Goal: Transaction & Acquisition: Purchase product/service

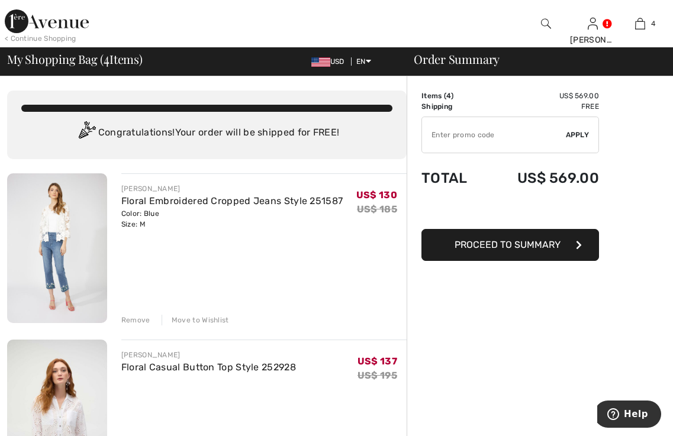
click at [134, 318] on div "Remove" at bounding box center [135, 320] width 29 height 11
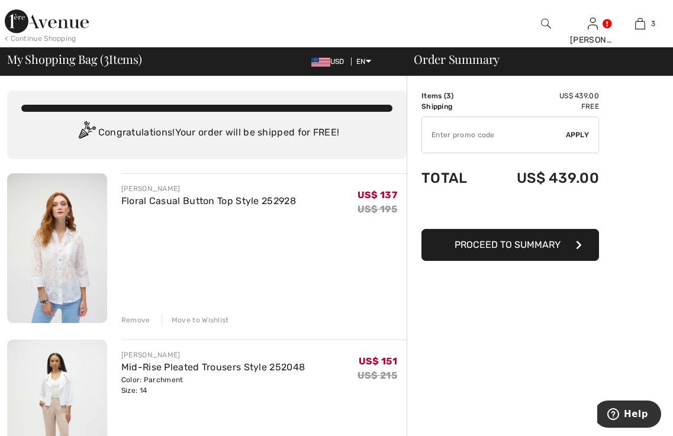
click at [134, 318] on div "Remove" at bounding box center [135, 320] width 29 height 11
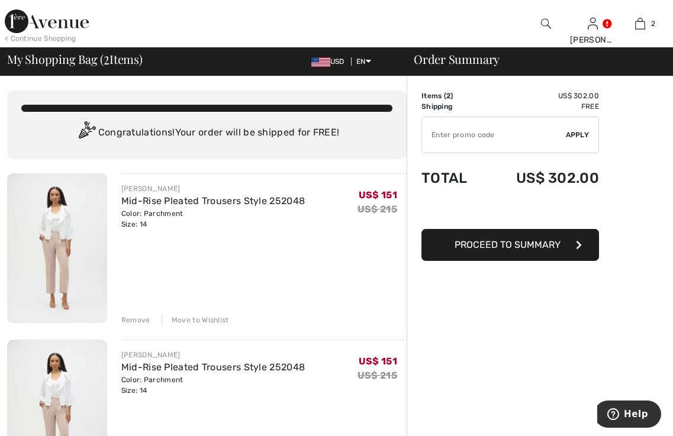
click at [129, 320] on div "Remove" at bounding box center [135, 320] width 29 height 11
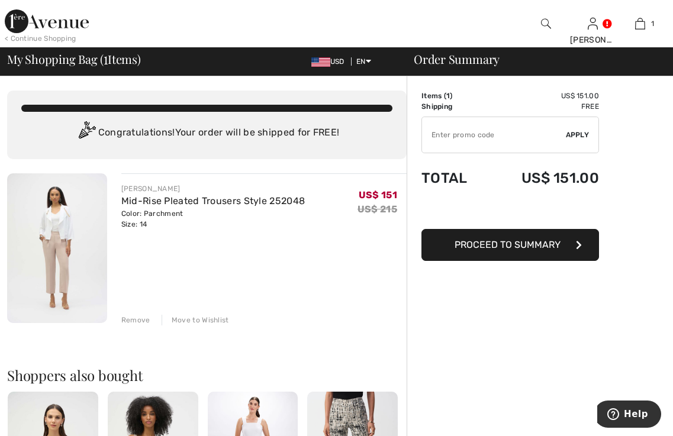
click at [499, 247] on span "Proceed to Summary" at bounding box center [507, 244] width 106 height 11
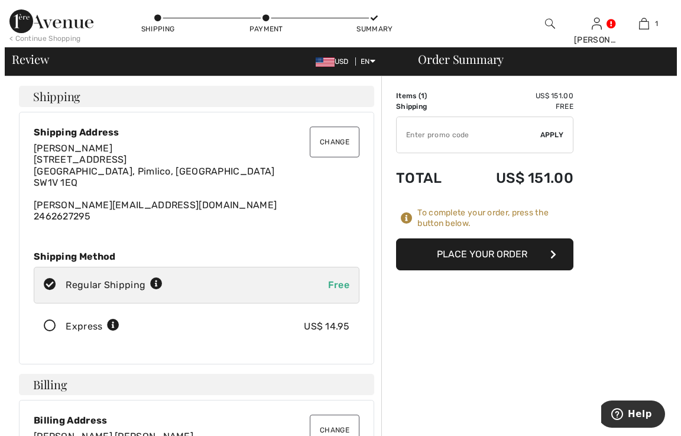
scroll to position [177, 0]
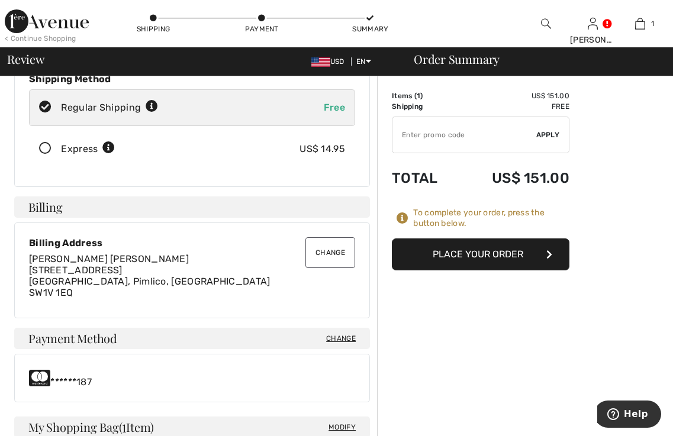
click at [330, 245] on button "Change" at bounding box center [330, 252] width 50 height 31
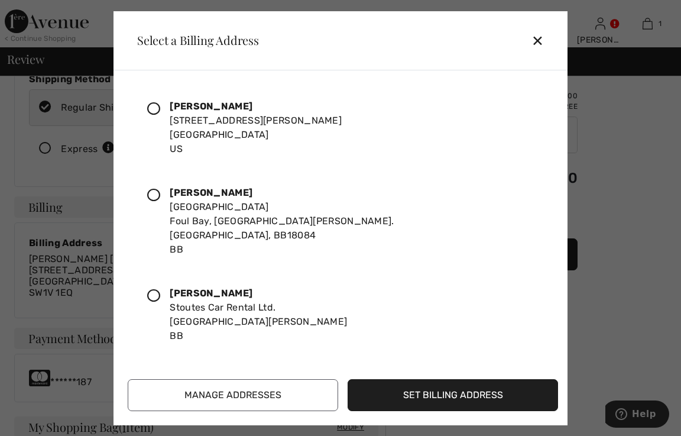
click at [155, 289] on icon at bounding box center [153, 295] width 13 height 13
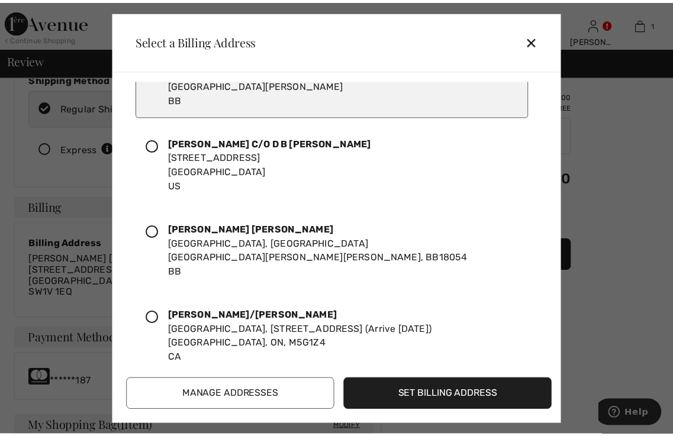
scroll to position [355, 0]
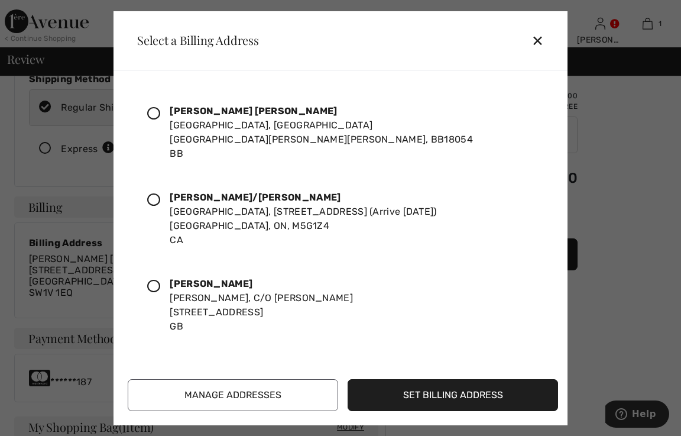
click at [414, 399] on button "Set Billing Address" at bounding box center [453, 395] width 211 height 32
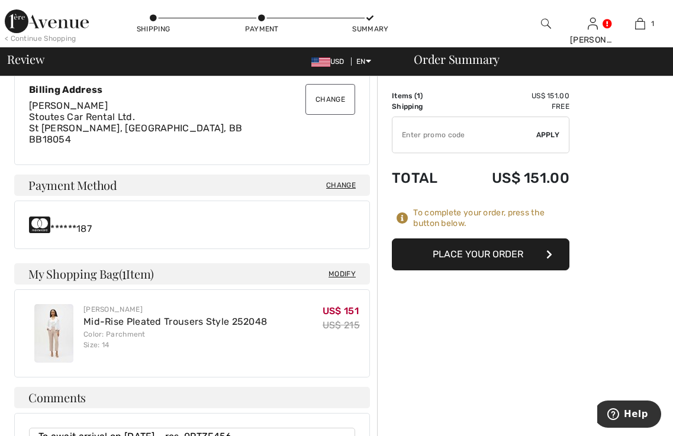
scroll to position [212, 0]
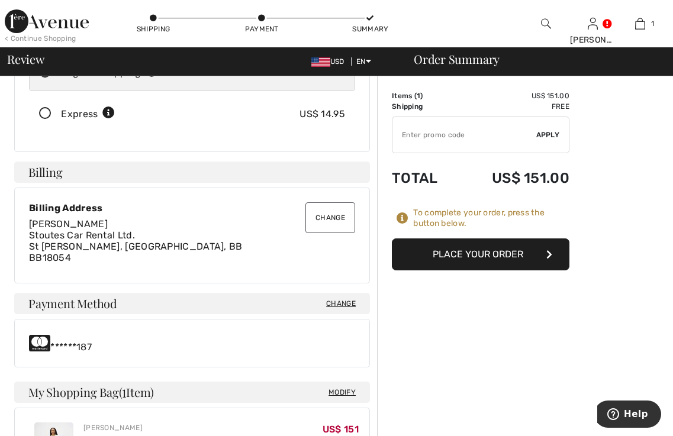
click at [477, 250] on button "Place Your Order" at bounding box center [480, 254] width 177 height 32
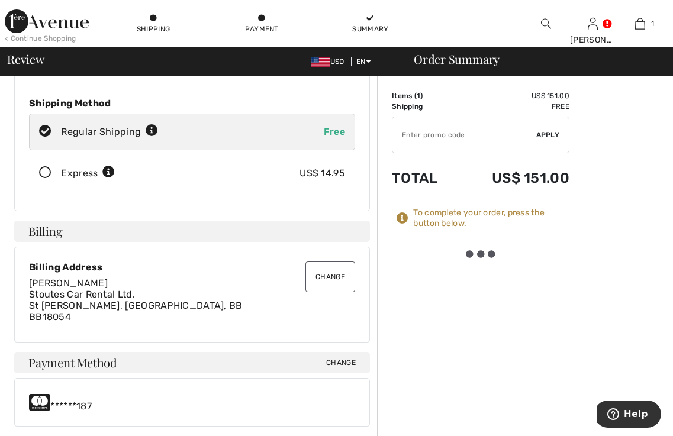
scroll to position [0, 0]
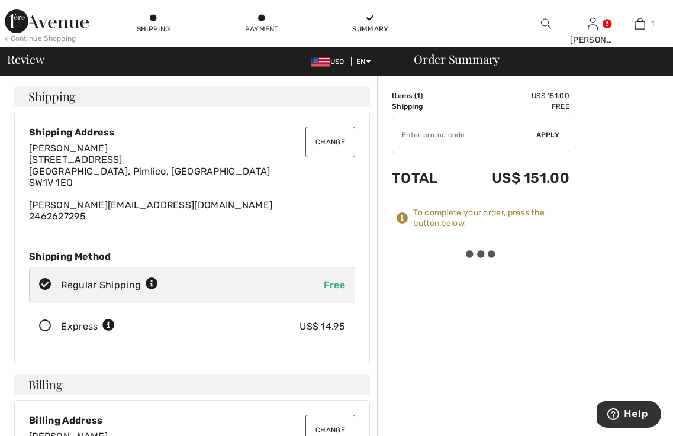
click at [407, 221] on icon at bounding box center [402, 218] width 12 height 12
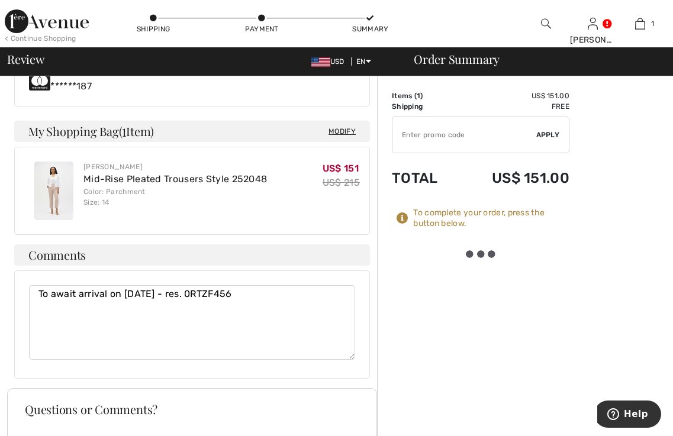
scroll to position [686, 0]
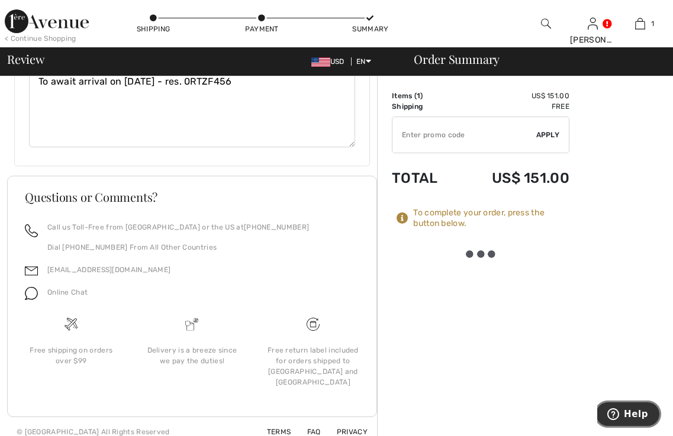
click at [634, 411] on span "Help" at bounding box center [635, 414] width 24 height 11
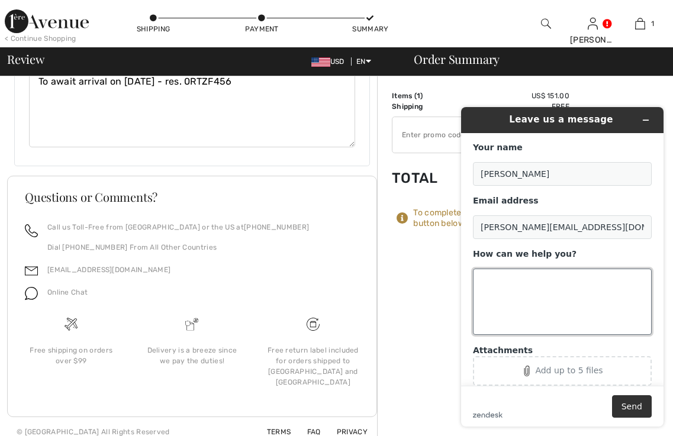
click at [510, 282] on textarea "How can we help you?" at bounding box center [562, 302] width 179 height 66
click at [484, 284] on textarea "How can we help you?" at bounding box center [562, 302] width 179 height 66
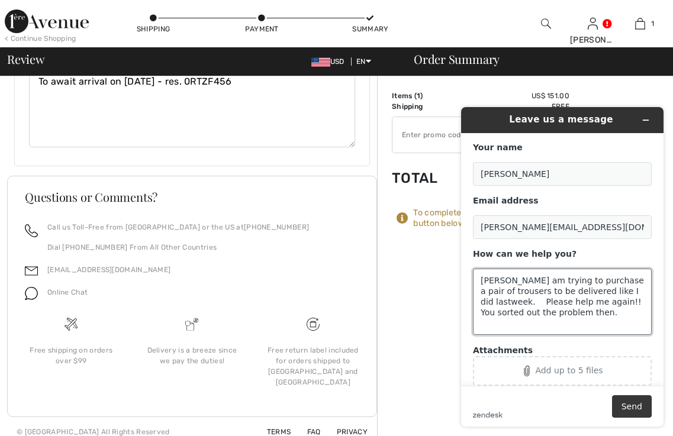
type textarea "[PERSON_NAME] am trying to purchase a pair of trousers to be delivered like I d…"
click at [624, 405] on button "Send" at bounding box center [632, 406] width 40 height 22
